Goal: Information Seeking & Learning: Learn about a topic

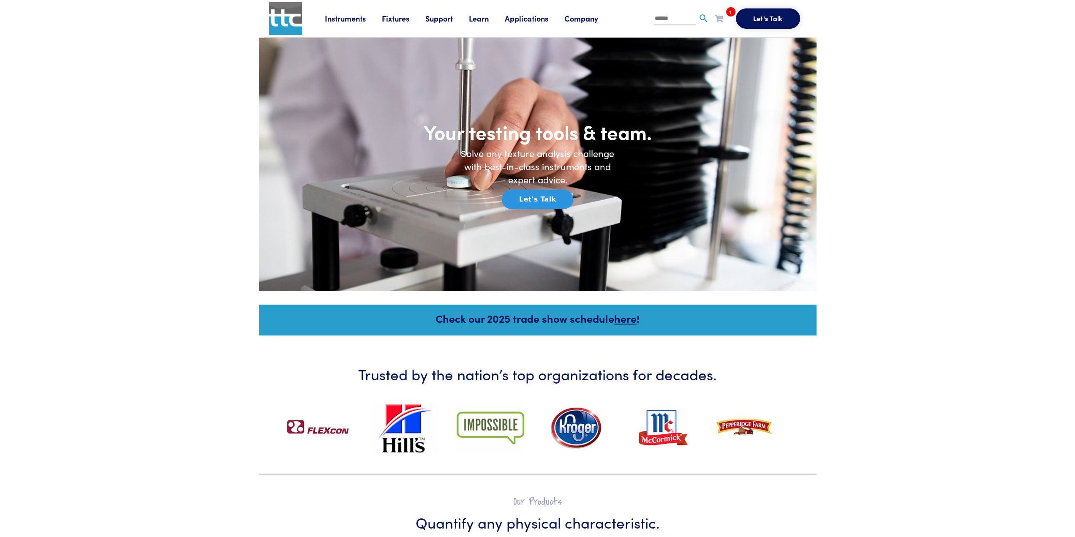
click at [346, 17] on link "Instruments" at bounding box center [353, 18] width 57 height 11
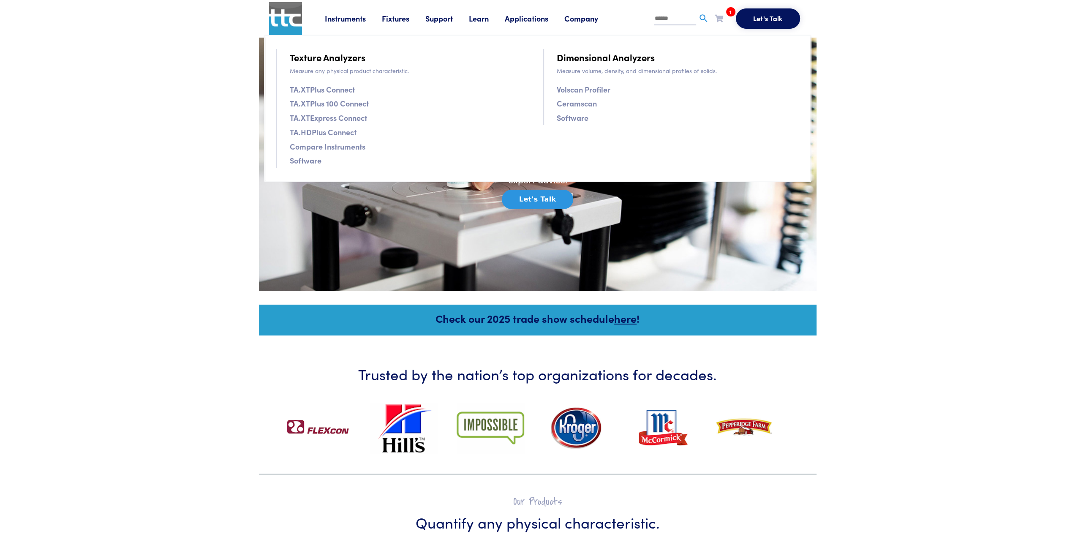
click at [322, 104] on link "TA.XTPlus 100 Connect" at bounding box center [329, 103] width 79 height 12
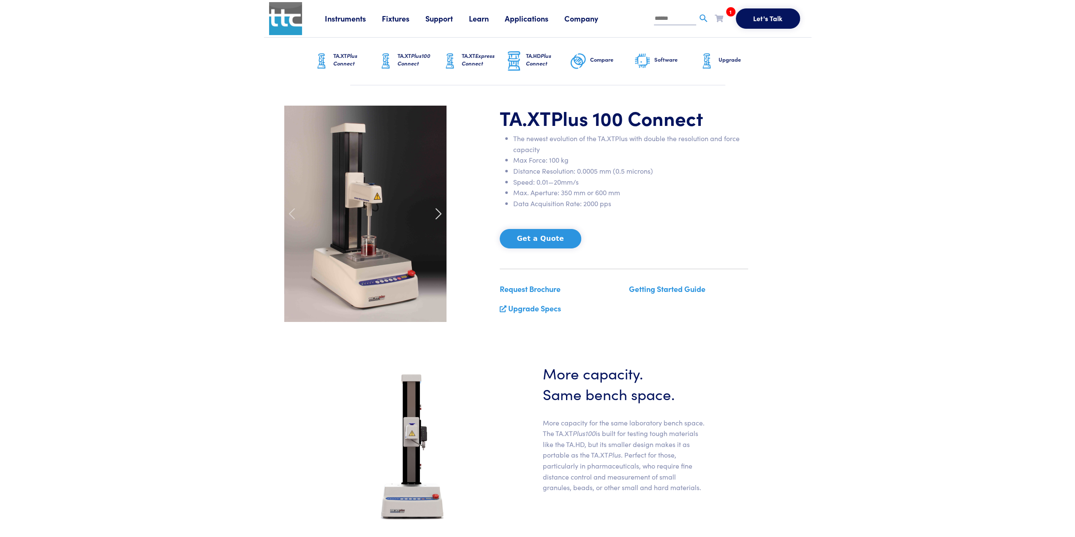
click at [439, 211] on span at bounding box center [439, 214] width 14 height 14
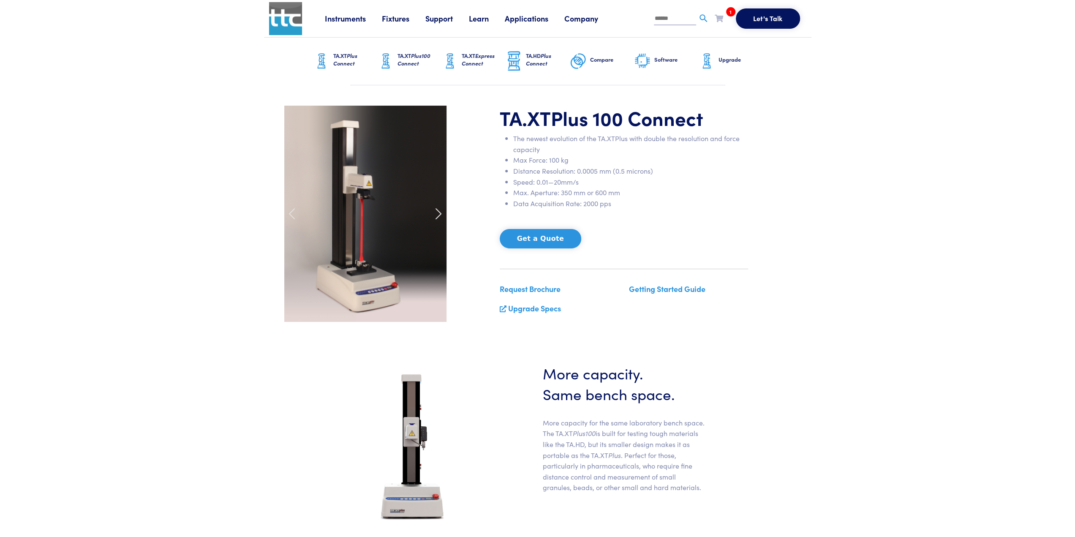
click at [439, 211] on span at bounding box center [439, 214] width 14 height 14
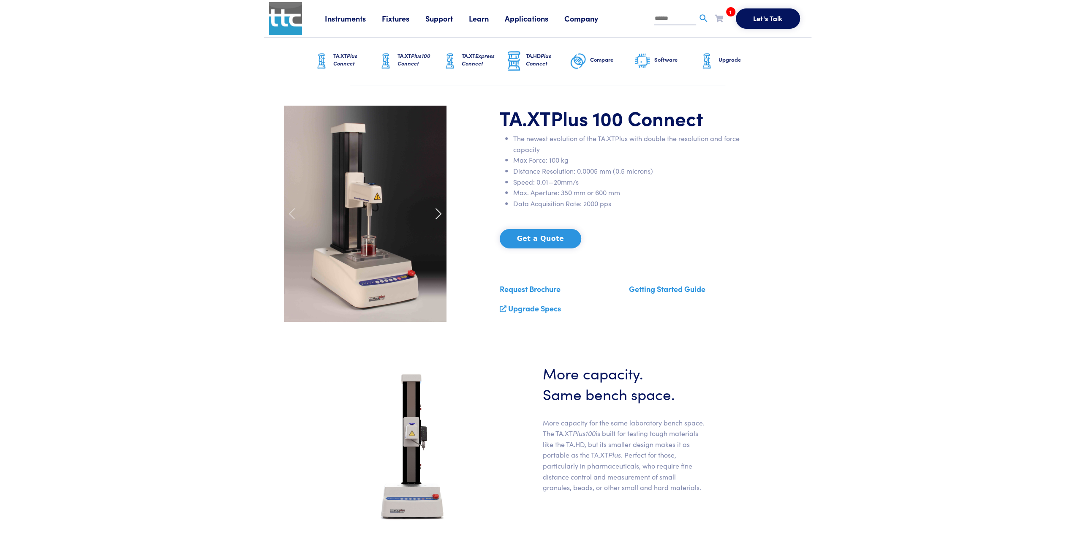
click at [439, 211] on span at bounding box center [439, 214] width 14 height 14
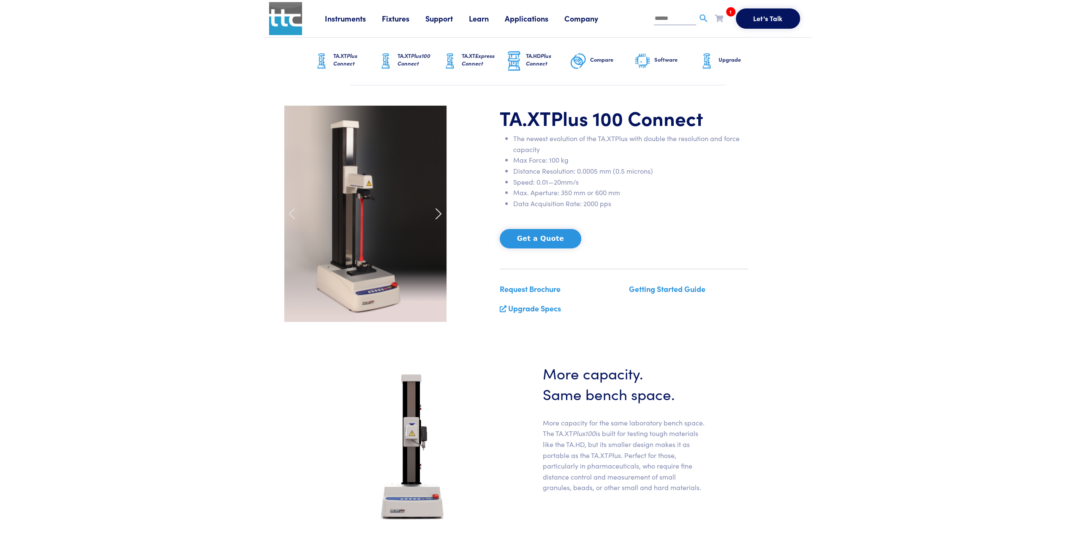
click at [439, 211] on span at bounding box center [439, 214] width 14 height 14
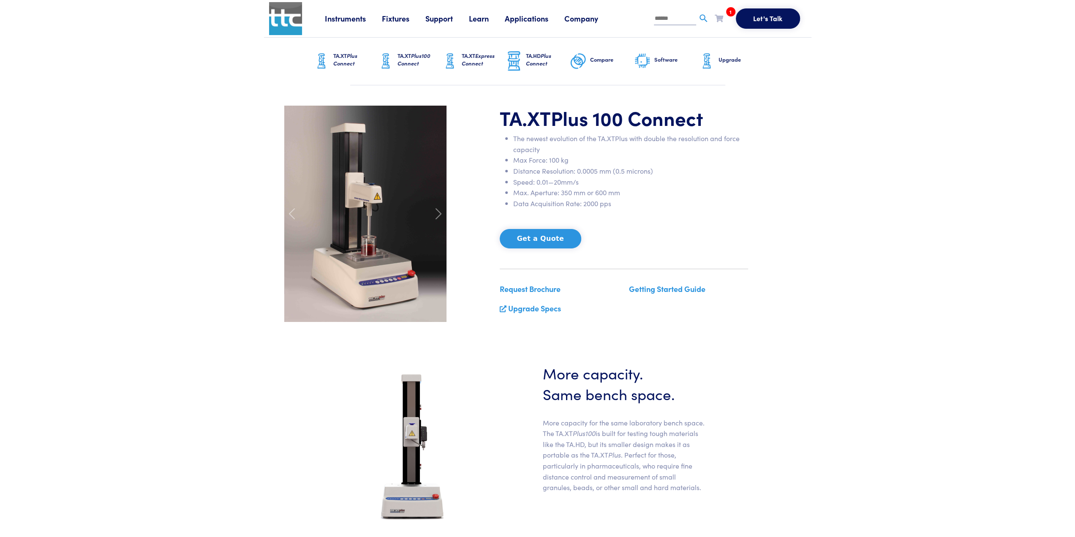
click at [807, 212] on section "TA.XT Plus 100 Connect The newest evolution of the TA.XTPlus with double the re…" at bounding box center [538, 213] width 548 height 257
